Goal: Navigation & Orientation: Find specific page/section

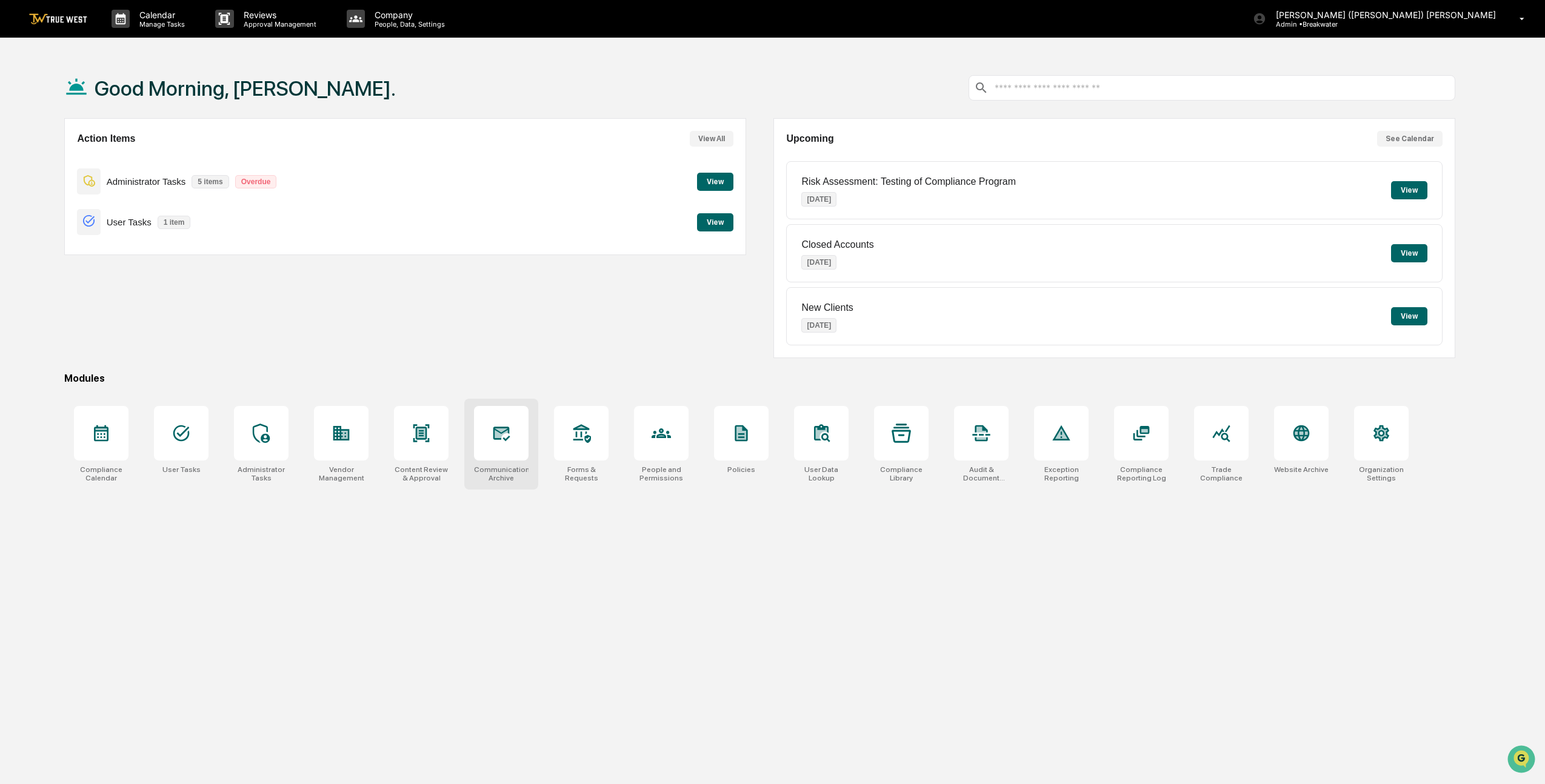
click at [483, 441] on div at bounding box center [501, 434] width 55 height 55
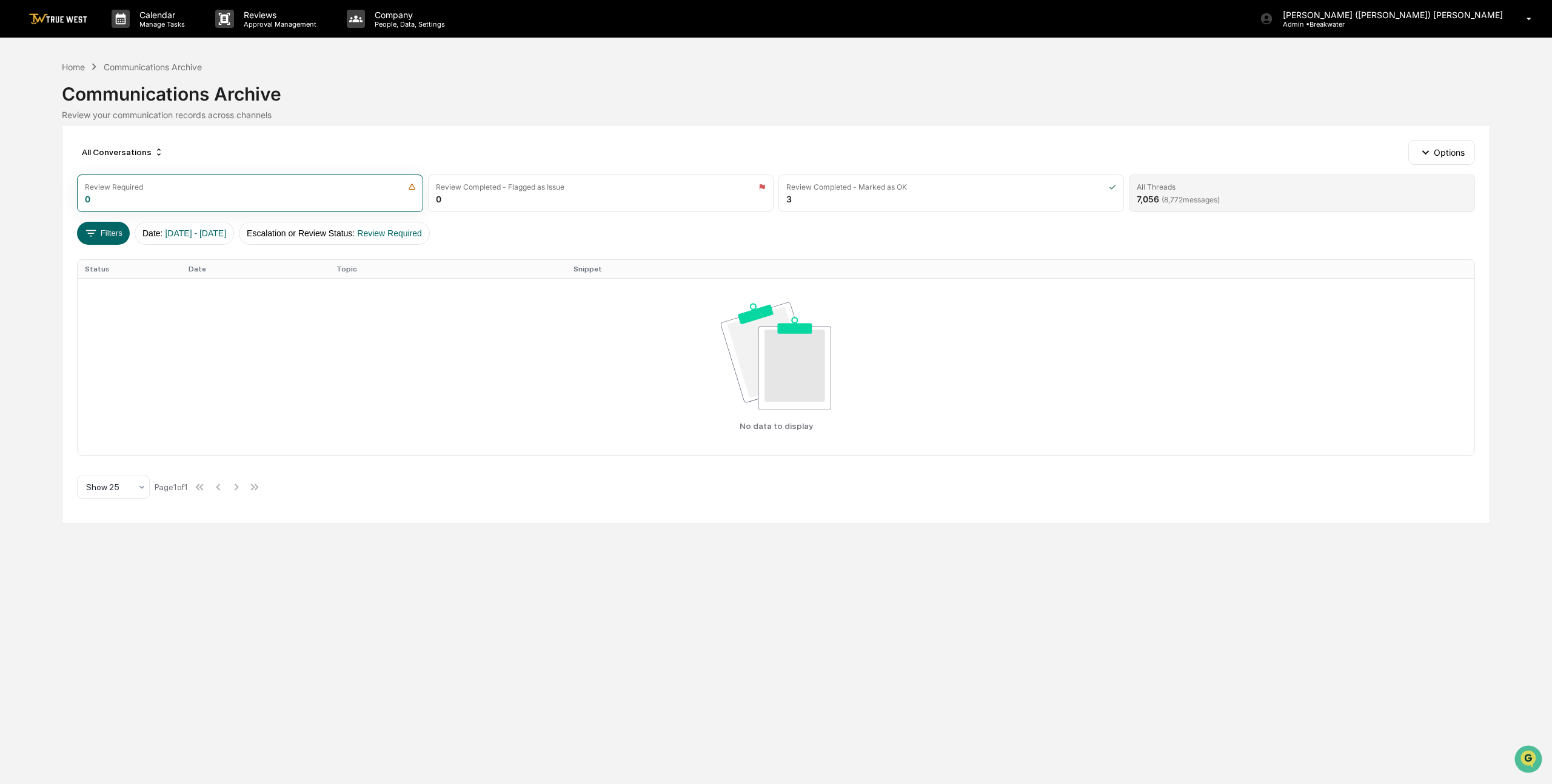
click at [1188, 184] on div "All Threads" at bounding box center [1301, 186] width 330 height 9
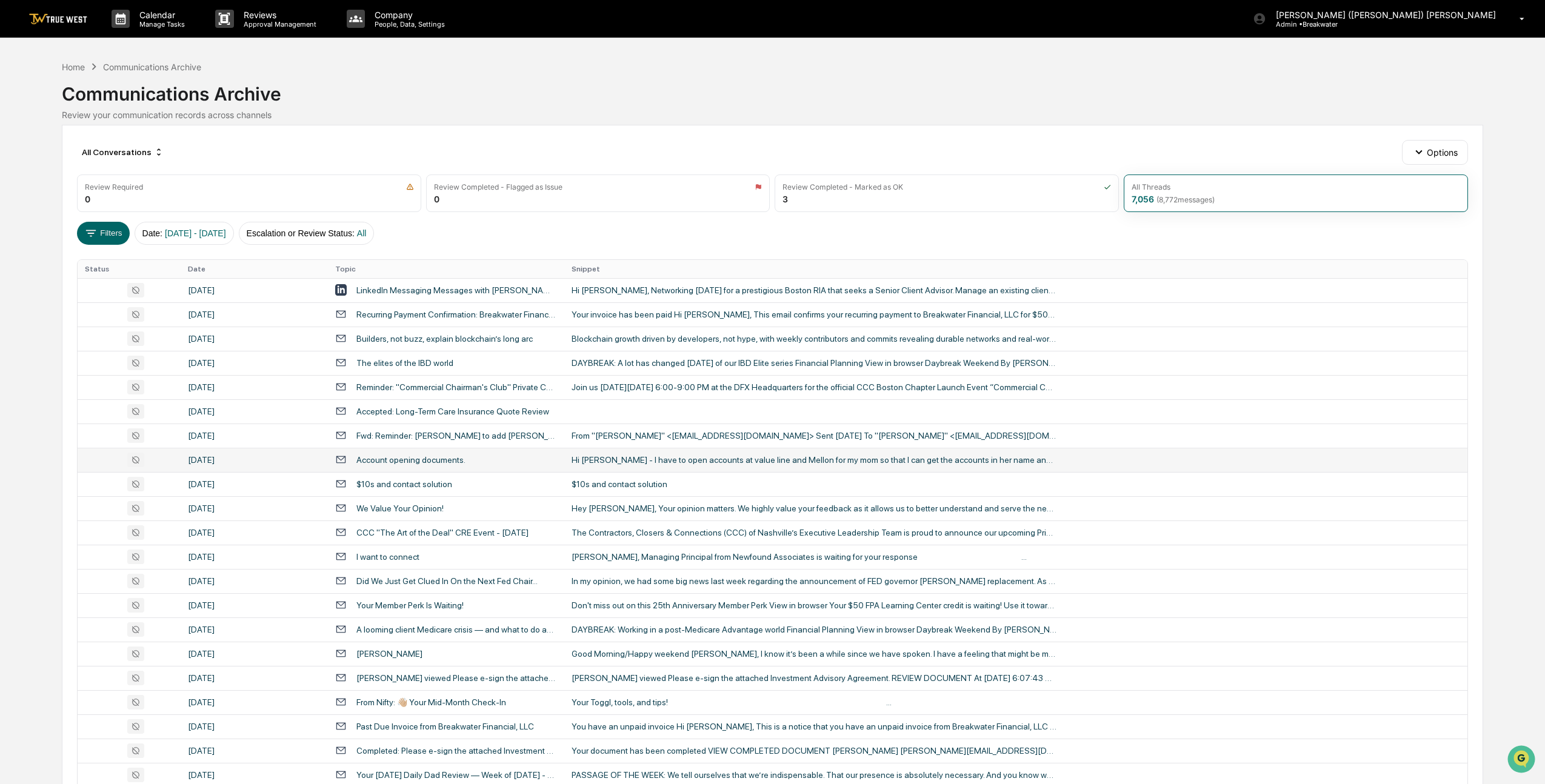
scroll to position [169, 0]
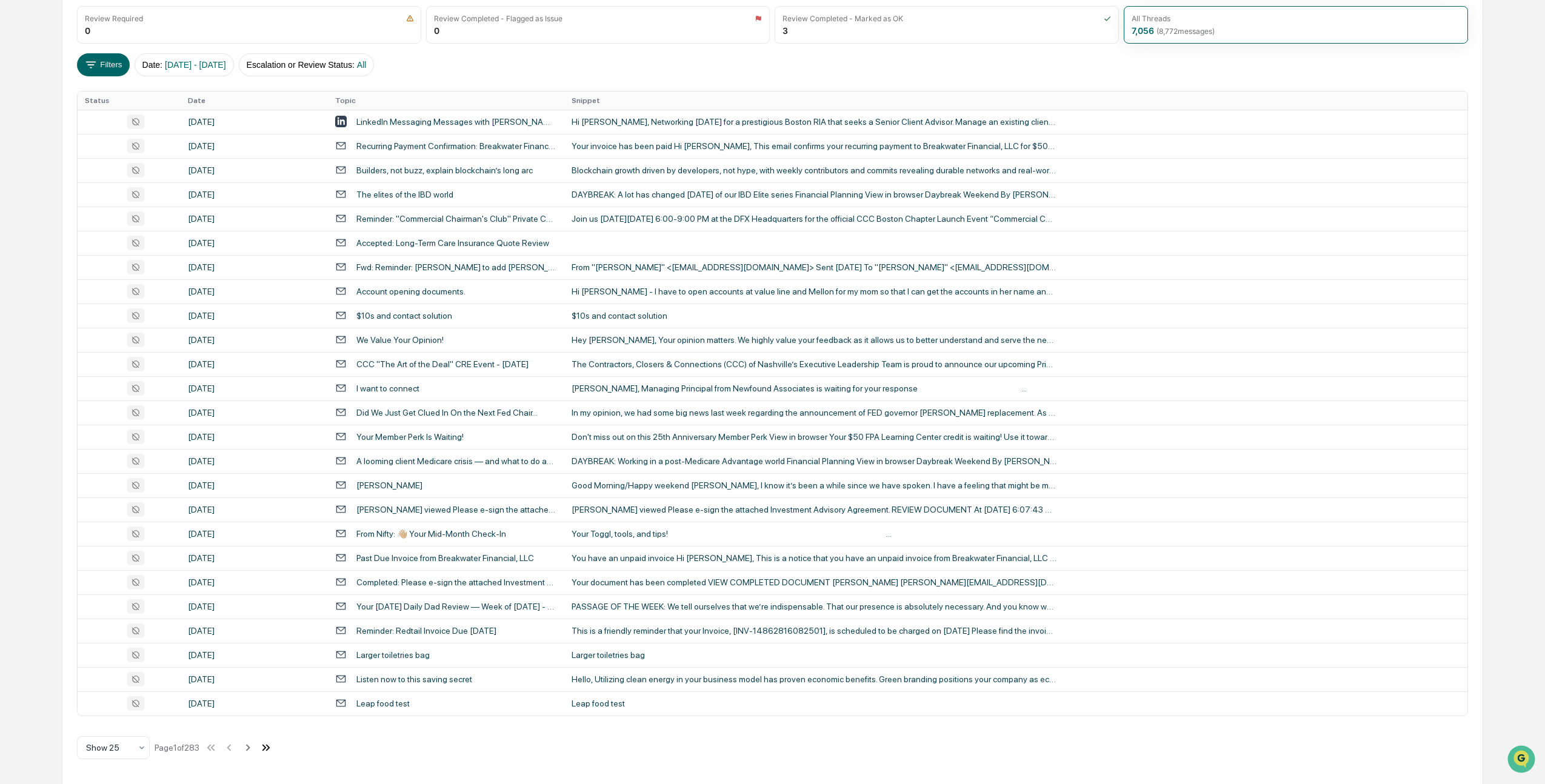
click at [273, 752] on icon at bounding box center [266, 748] width 13 height 13
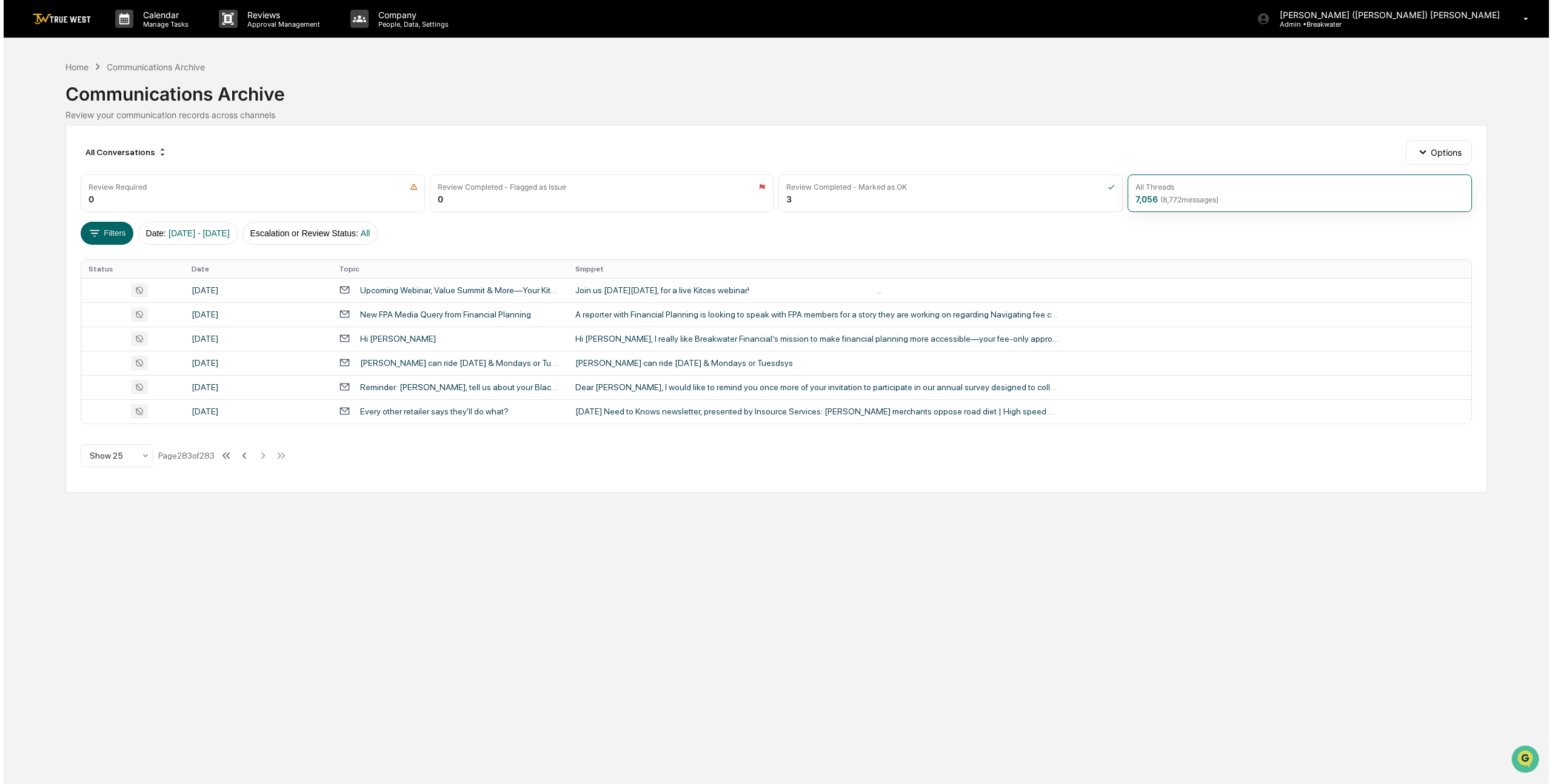
scroll to position [0, 0]
